Goal: Task Accomplishment & Management: Use online tool/utility

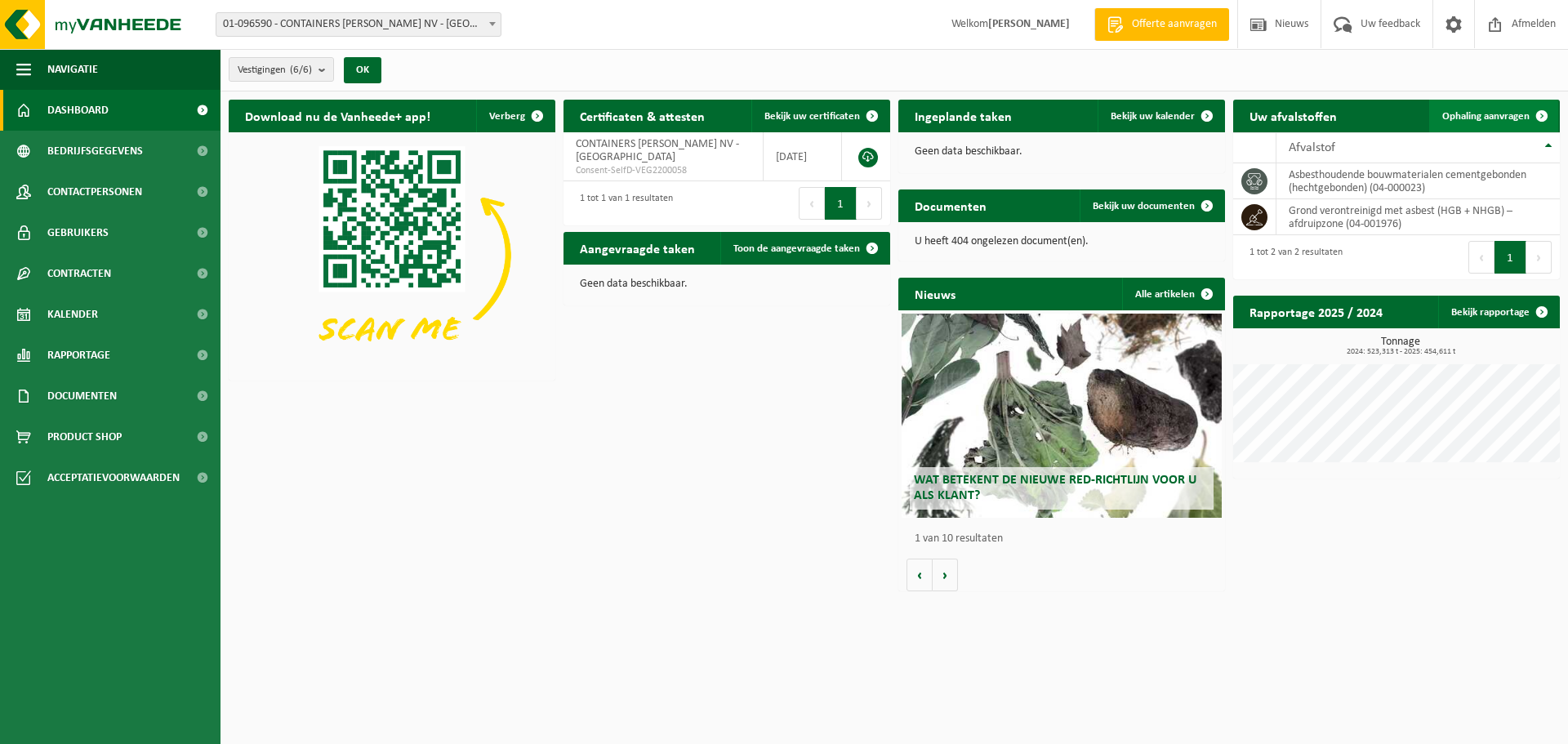
click at [1487, 115] on span "Ophaling aanvragen" at bounding box center [1485, 116] width 87 height 11
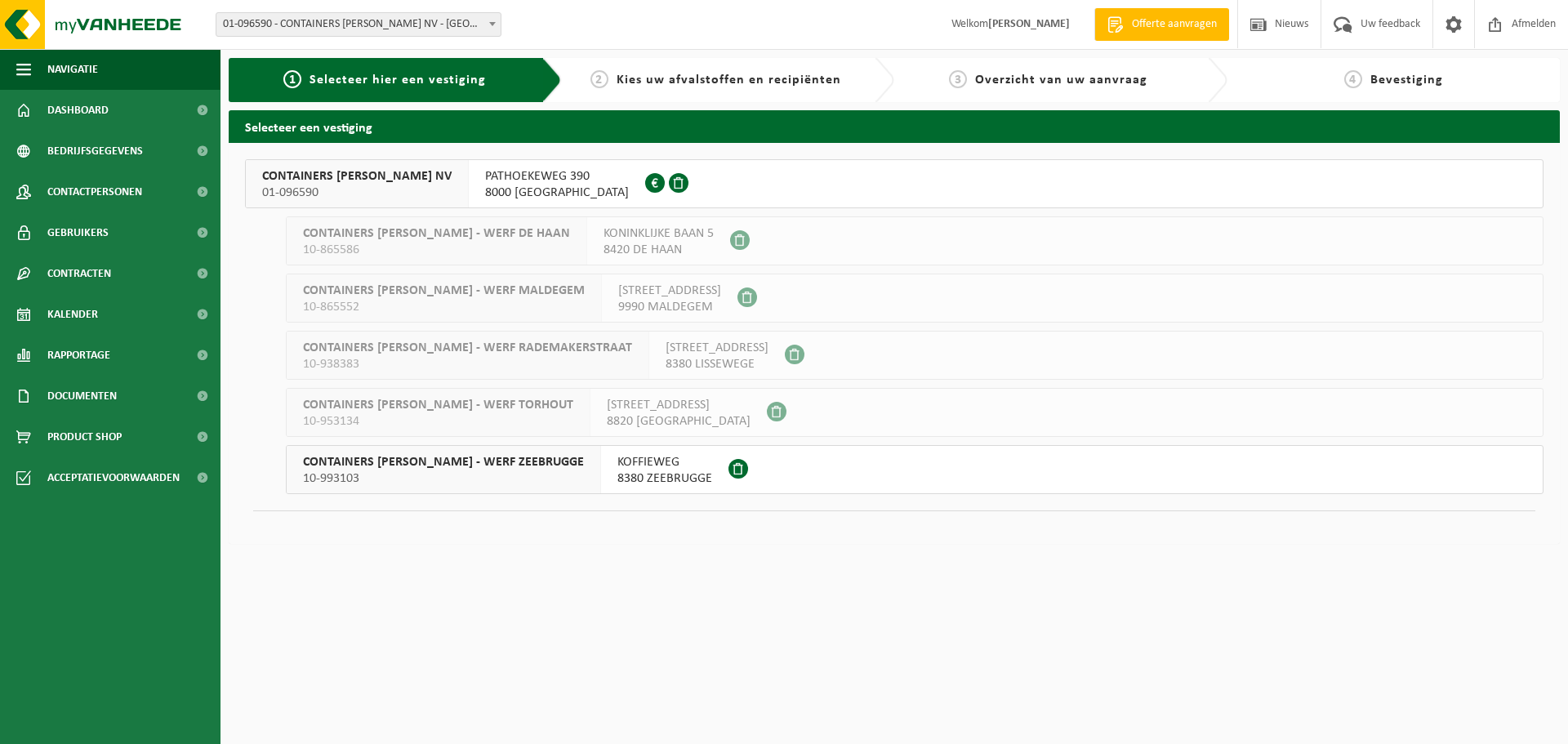
click at [786, 471] on button "CONTAINERS JAN HAECK - WERF ZEEBRUGGE 10-993103 KOFFIEWEG 8380 ZEEBRUGGE" at bounding box center [914, 469] width 1258 height 49
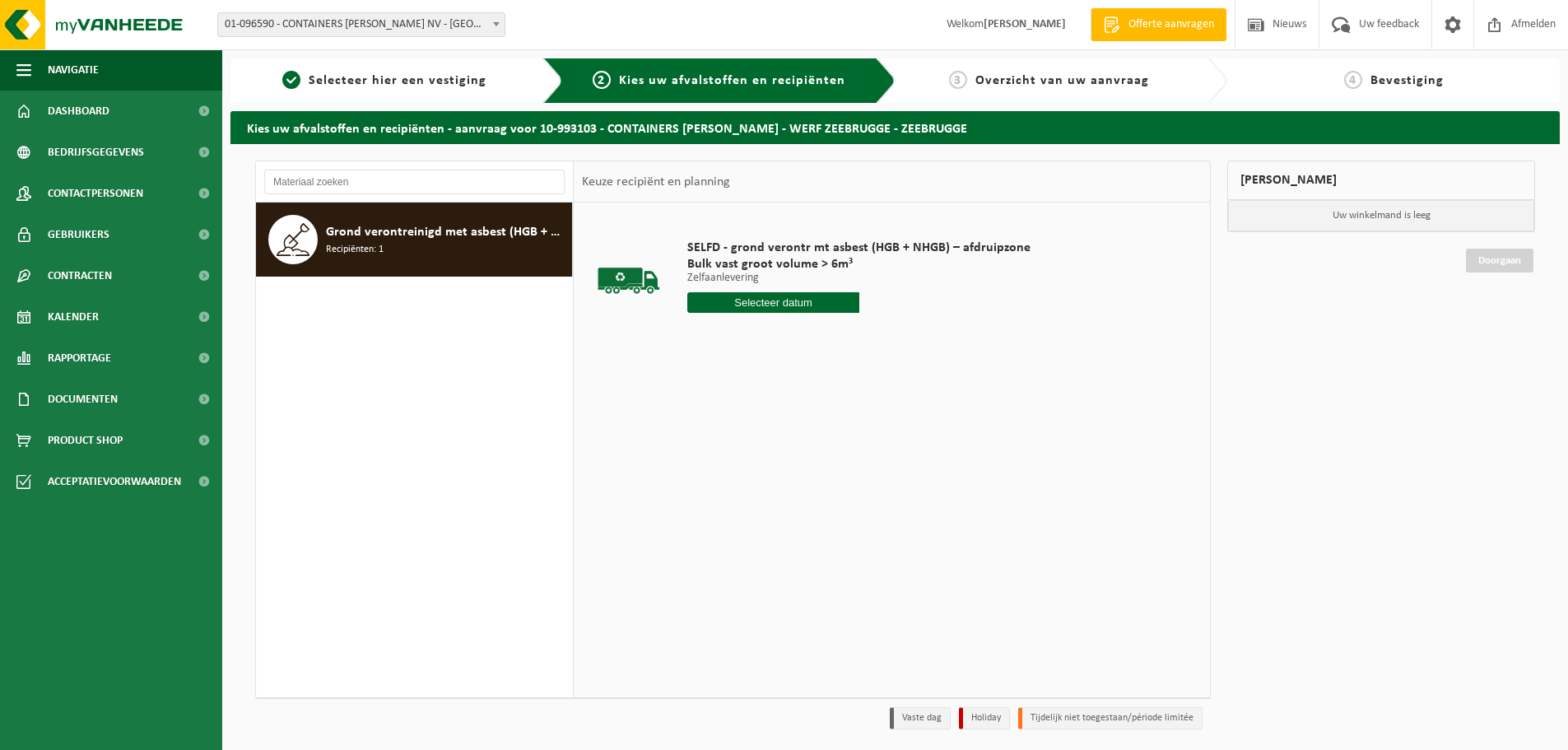
click at [824, 298] on input "text" at bounding box center [773, 302] width 172 height 20
click at [923, 305] on div at bounding box center [859, 302] width 344 height 20
drag, startPoint x: 712, startPoint y: 349, endPoint x: 616, endPoint y: 340, distance: 96.4
click at [688, 347] on td "SELFD - grond verontr mt asbest (HGB + NHGB) – afdruipzone Bulk vast groot volu…" at bounding box center [938, 280] width 527 height 140
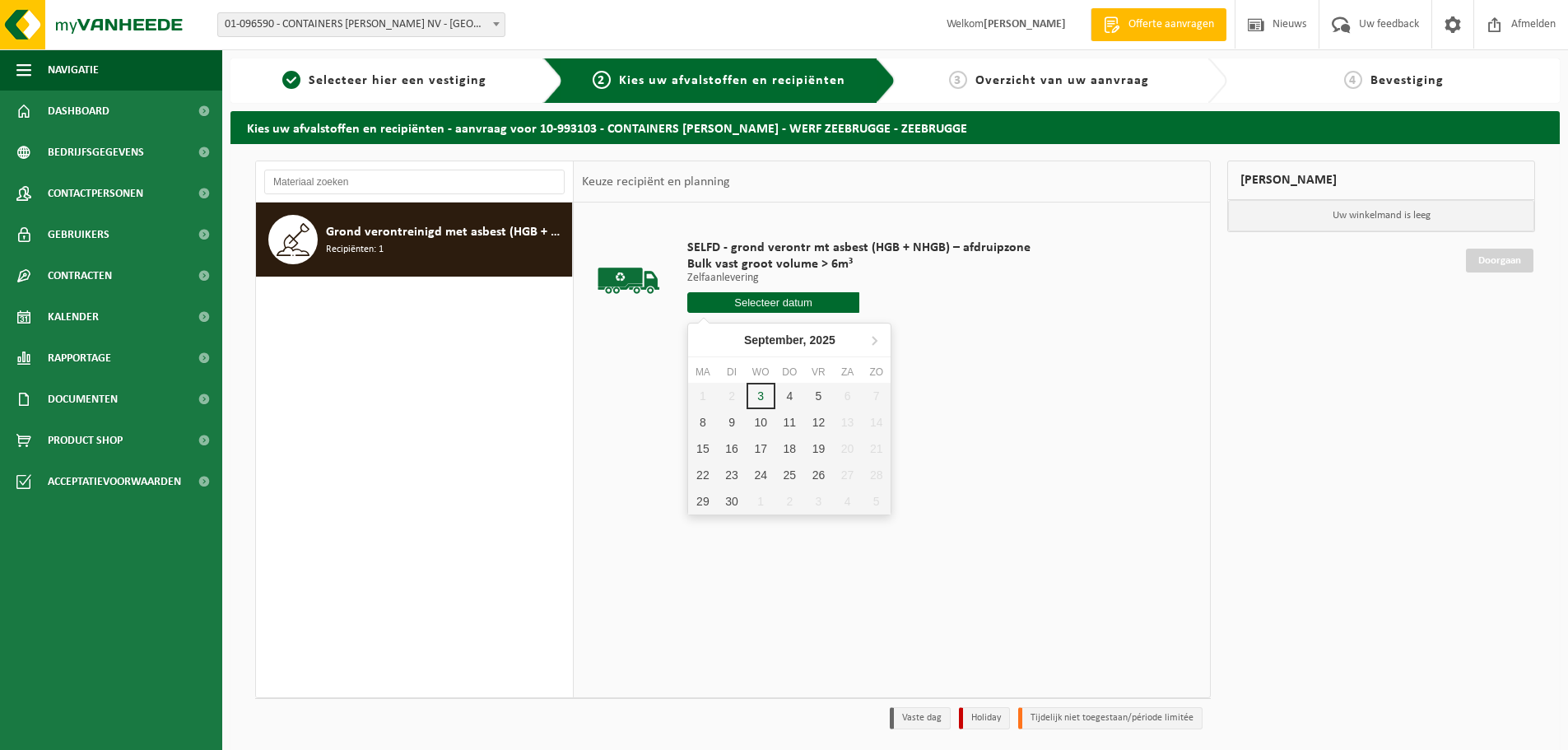
click at [795, 303] on input "text" at bounding box center [773, 302] width 172 height 20
click at [761, 401] on div "3" at bounding box center [761, 396] width 29 height 26
type input "Van [DATE]"
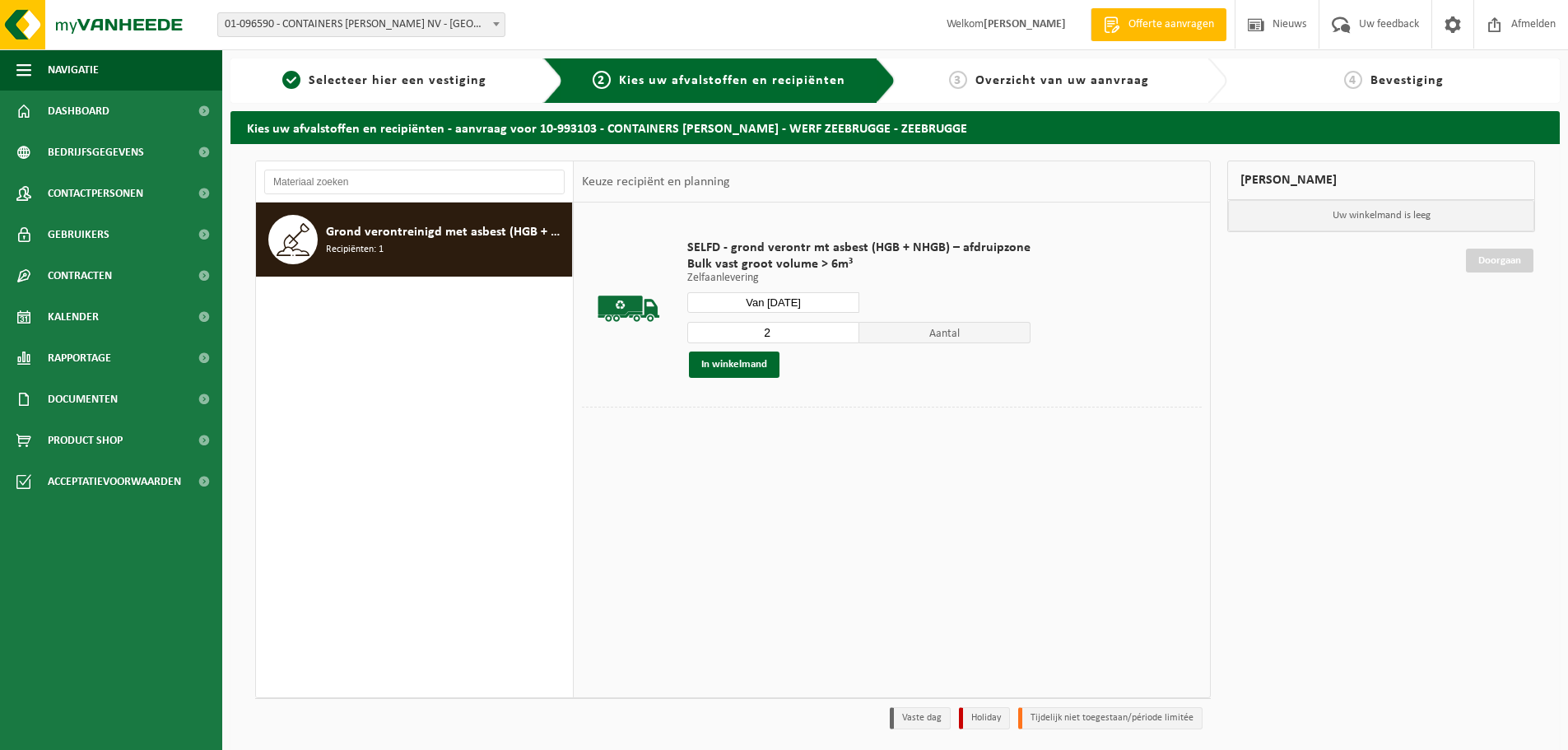
type input "2"
click at [842, 327] on input "2" at bounding box center [773, 332] width 172 height 21
click at [761, 361] on button "In winkelmand" at bounding box center [734, 364] width 90 height 26
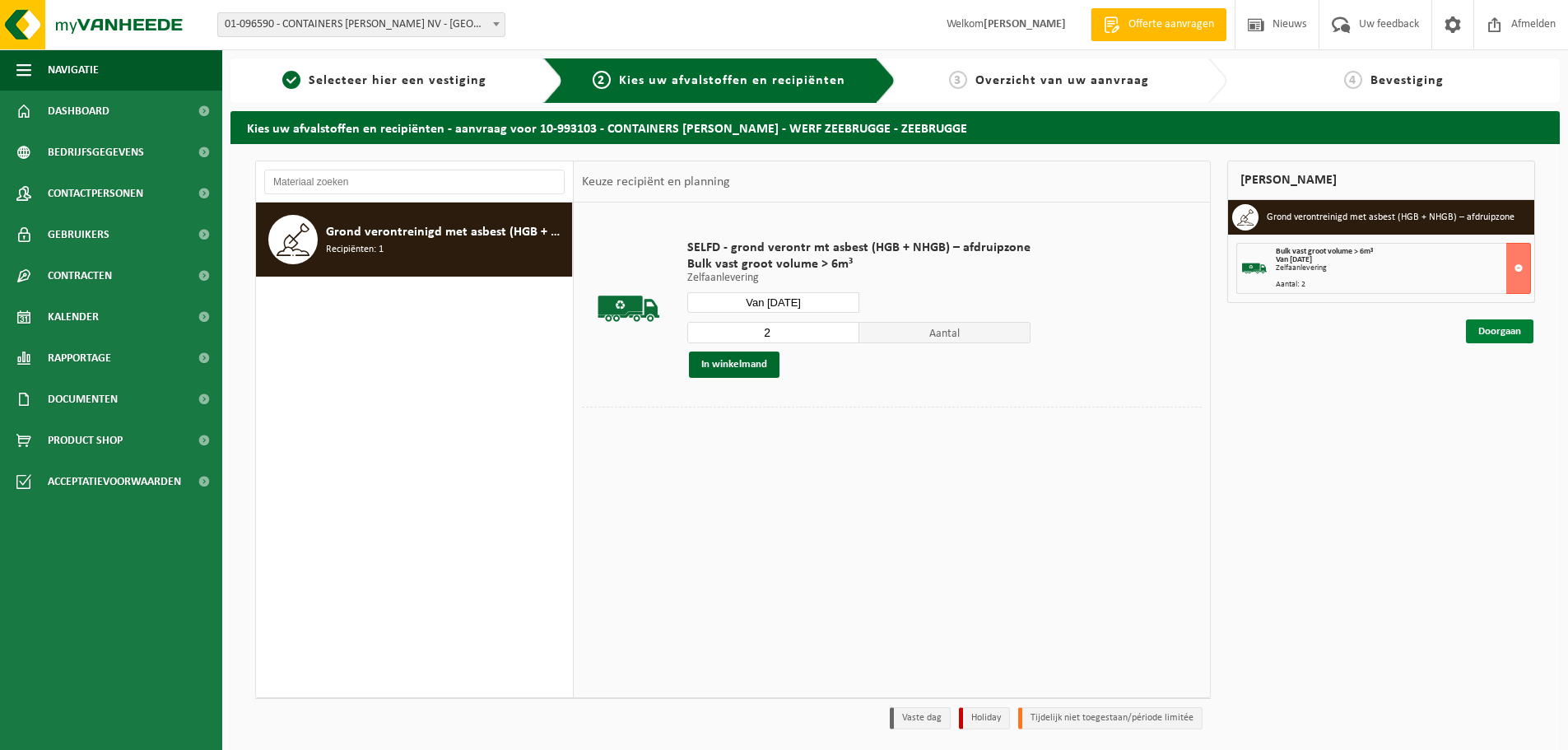
click at [1494, 339] on link "Doorgaan" at bounding box center [1500, 331] width 67 height 24
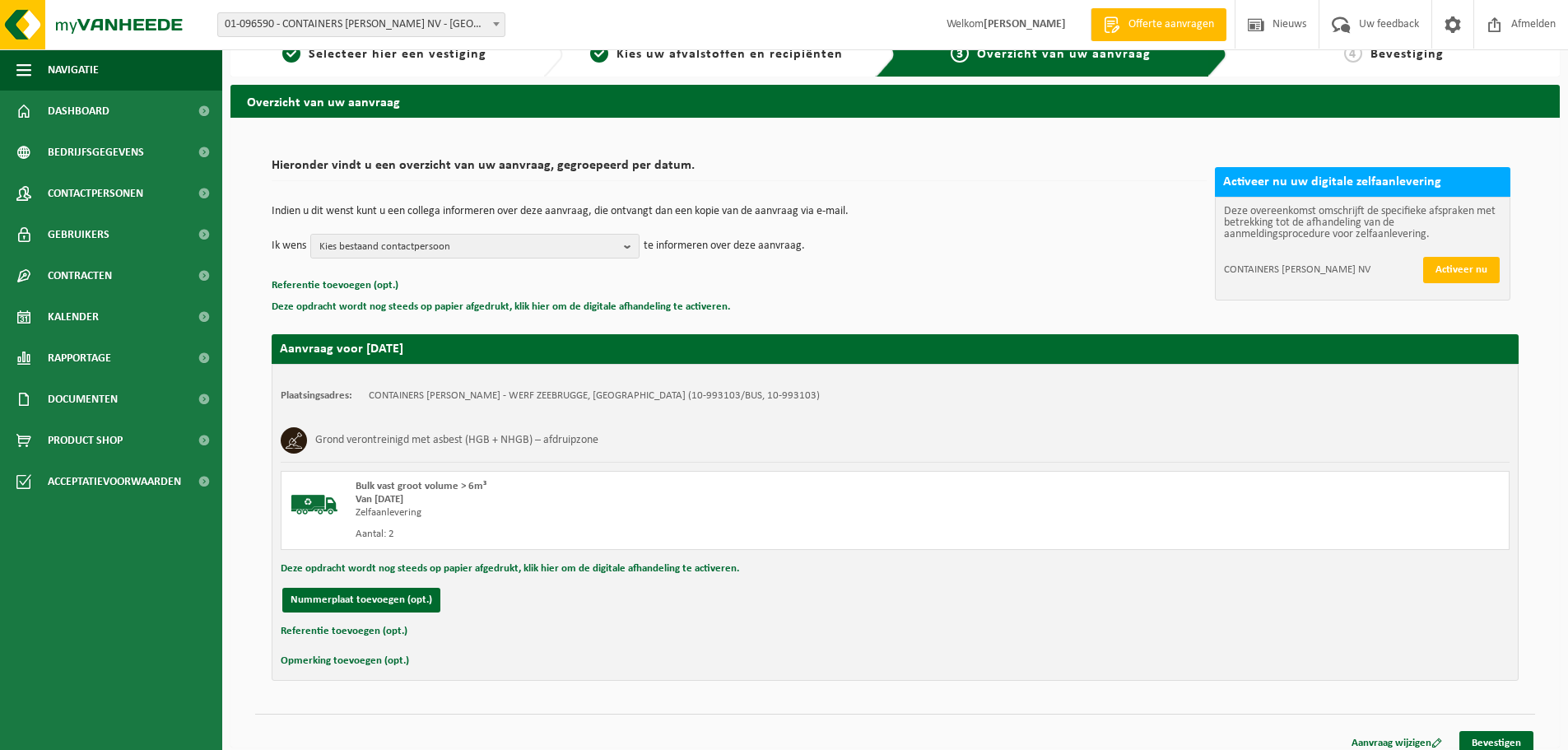
scroll to position [40, 0]
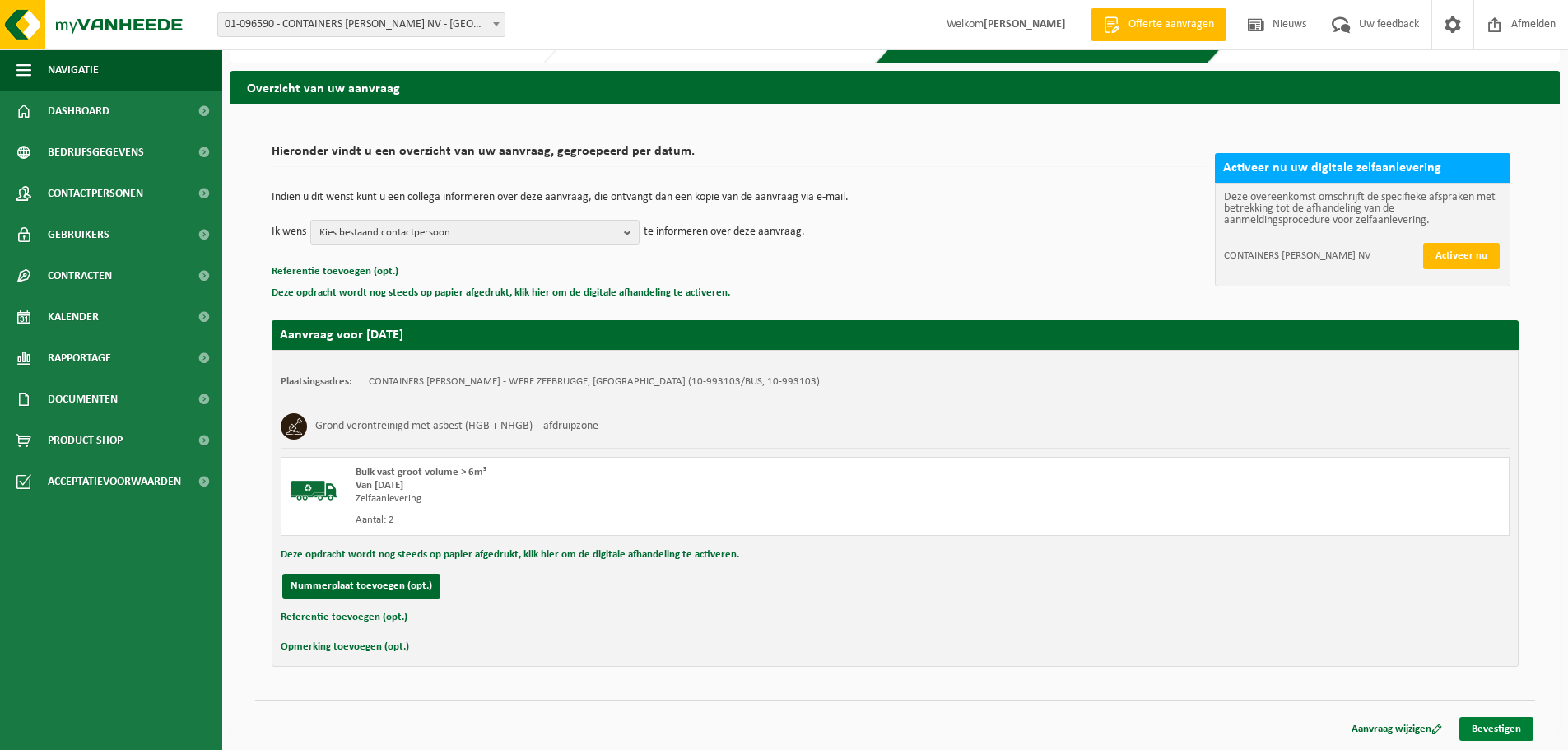
click at [1512, 717] on link "Bevestigen" at bounding box center [1496, 729] width 74 height 24
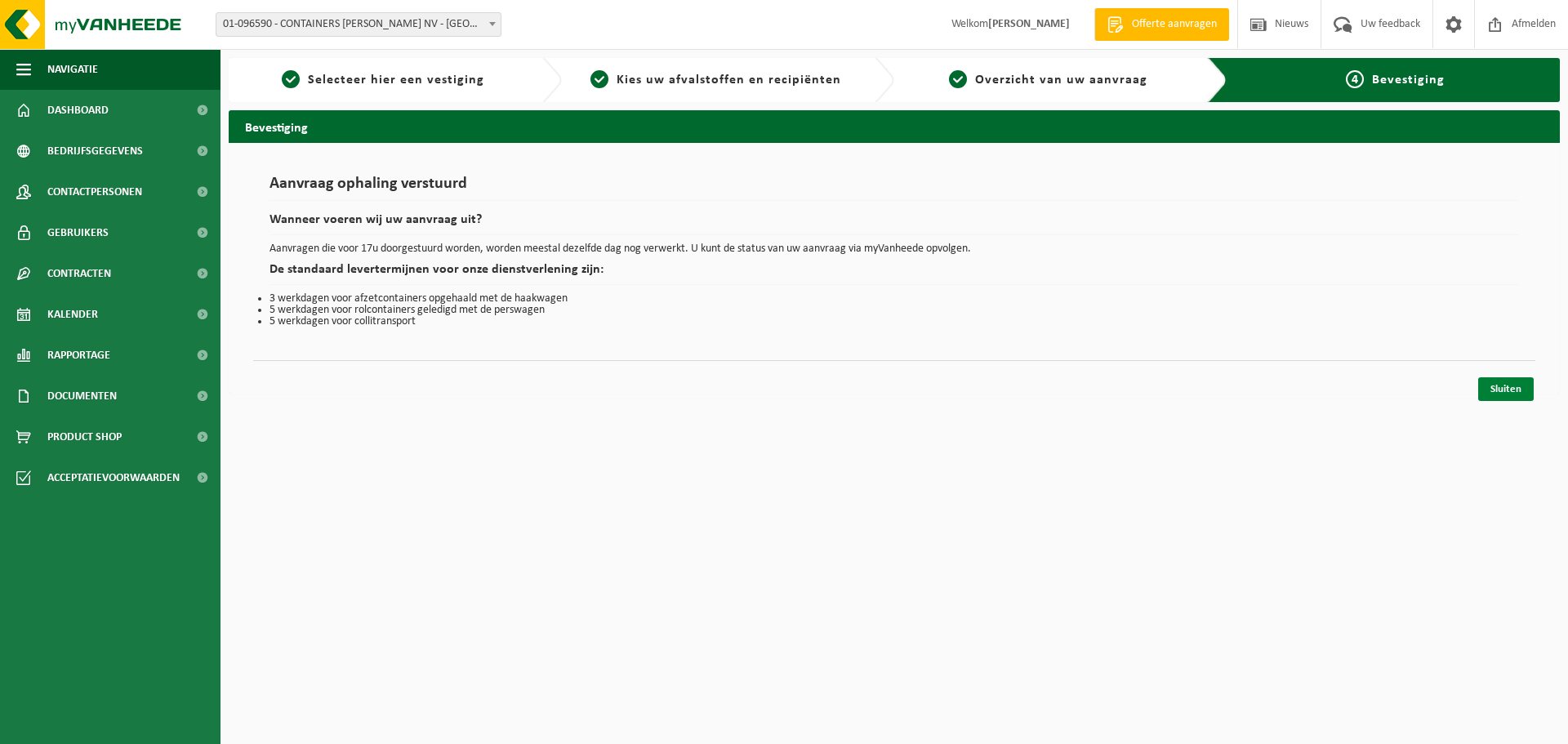
click at [1507, 387] on link "Sluiten" at bounding box center [1506, 389] width 55 height 24
